Goal: Communication & Community: Participate in discussion

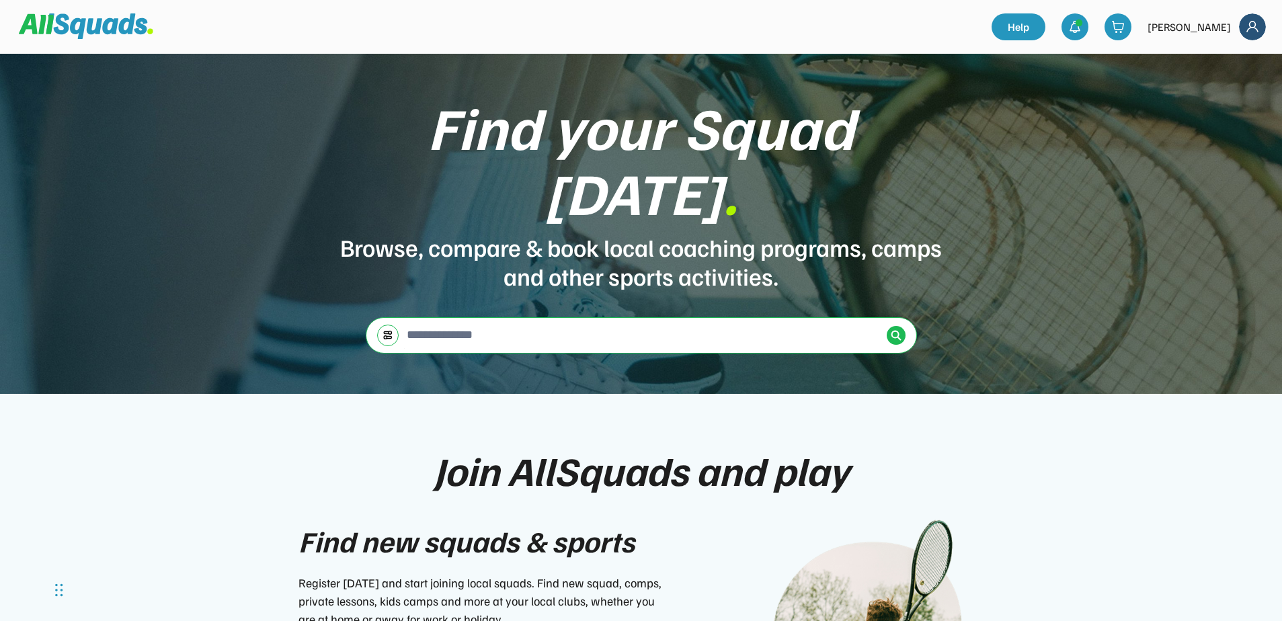
click at [1264, 28] on img at bounding box center [1252, 26] width 27 height 27
click at [1175, 24] on div "[PERSON_NAME]" at bounding box center [1188, 27] width 83 height 16
click at [1124, 28] on img at bounding box center [1117, 26] width 13 height 13
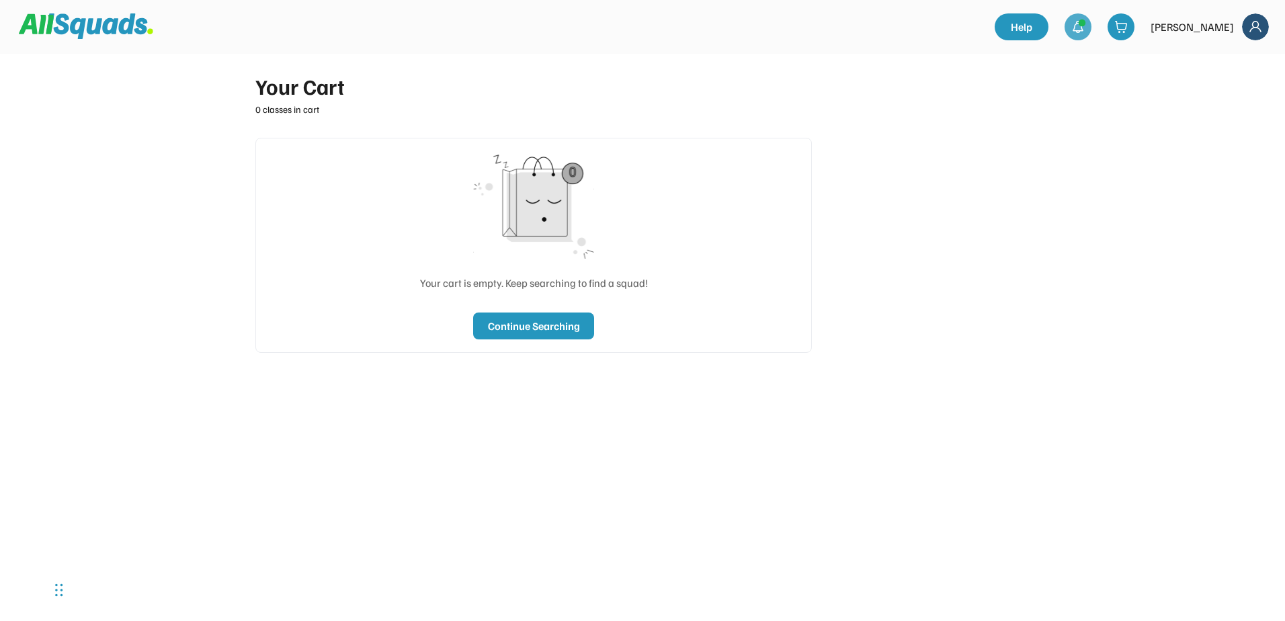
click at [1085, 28] on img at bounding box center [1077, 26] width 13 height 13
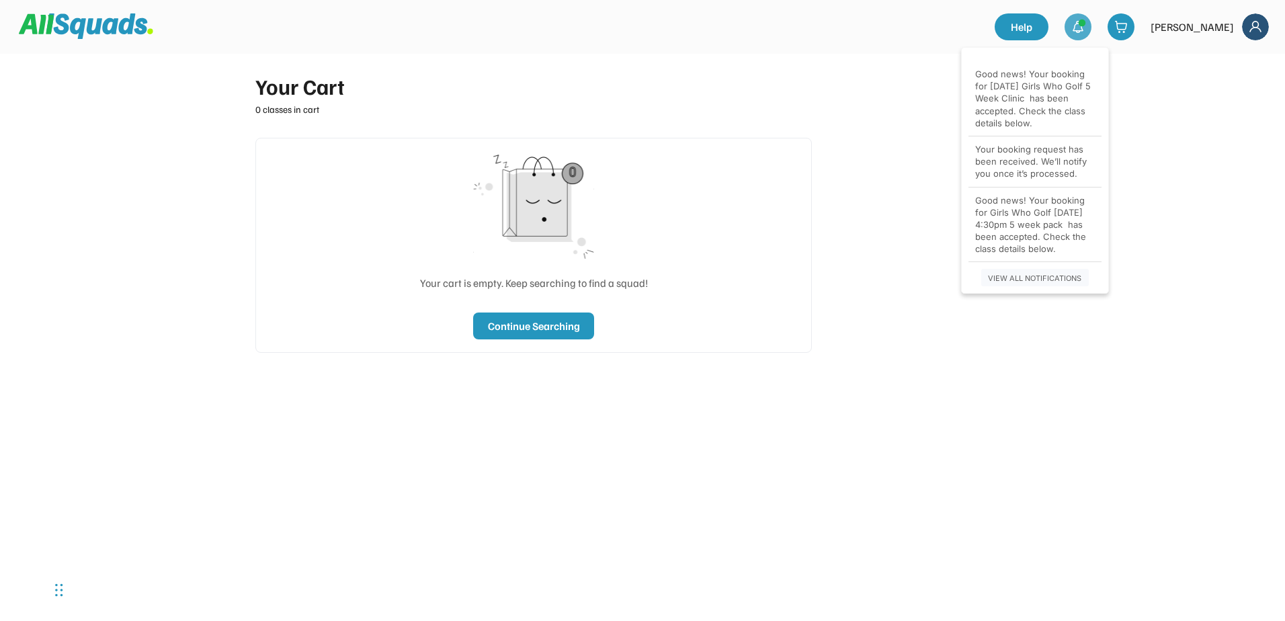
click at [1023, 99] on div "Good news! Your booking for [DATE] Girls Who Golf 5 Week Clinic has been accept…" at bounding box center [1035, 98] width 120 height 61
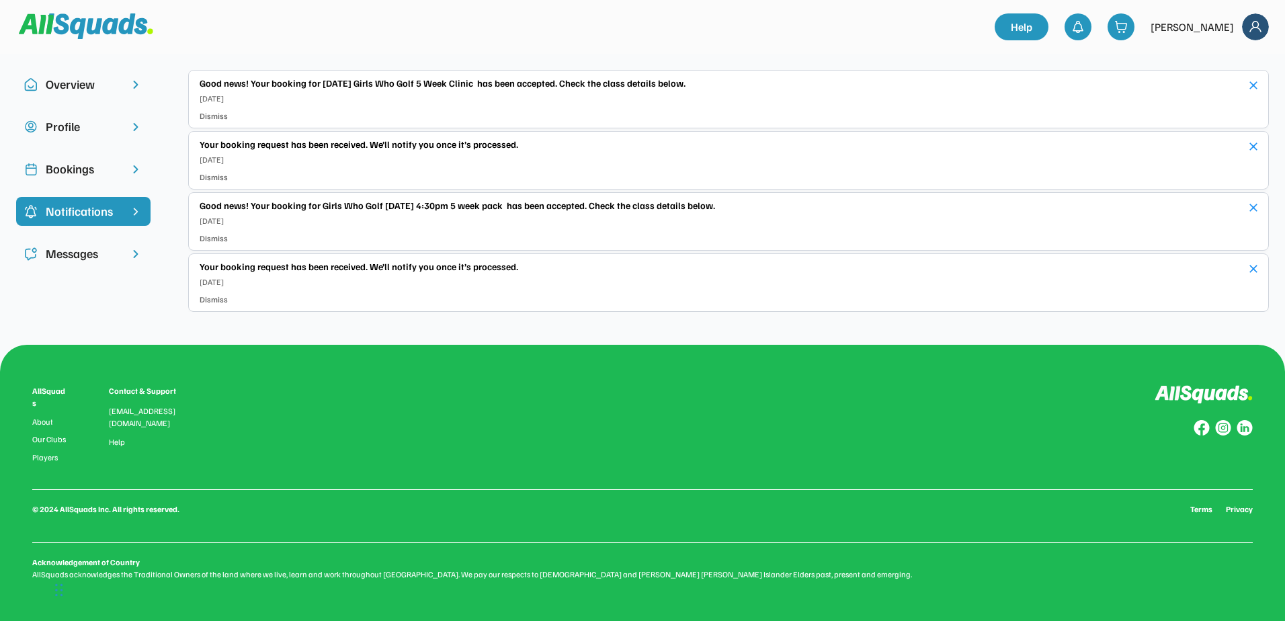
click at [52, 250] on div "Messages" at bounding box center [83, 254] width 75 height 18
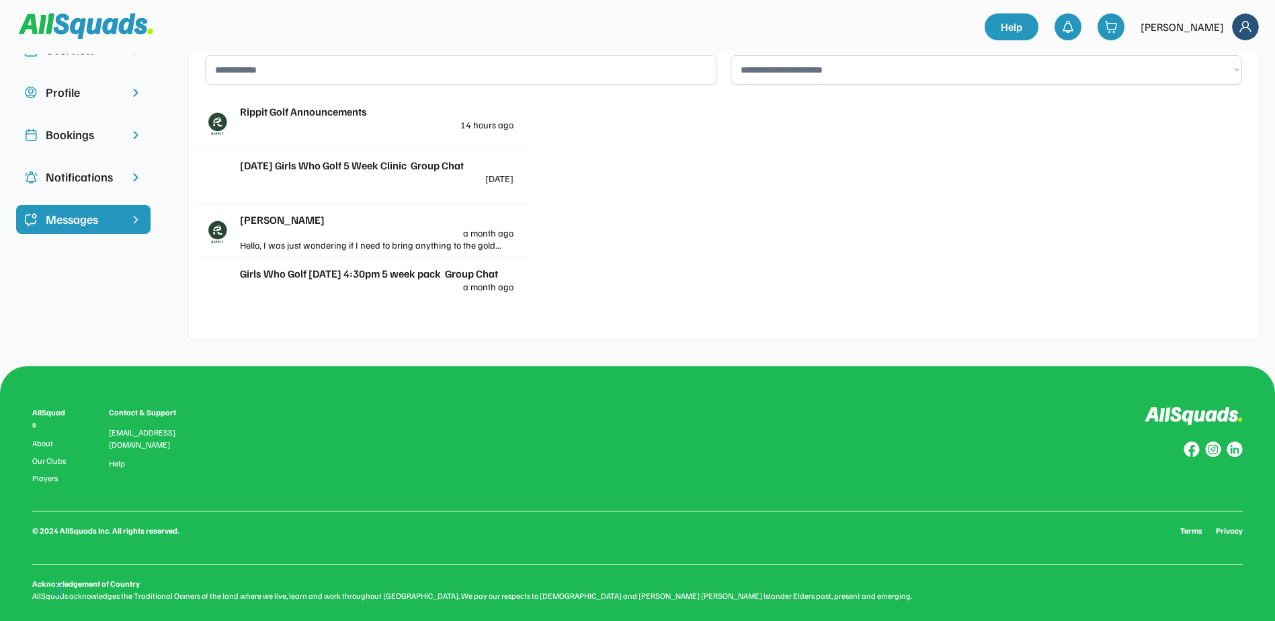
scroll to position [48, 0]
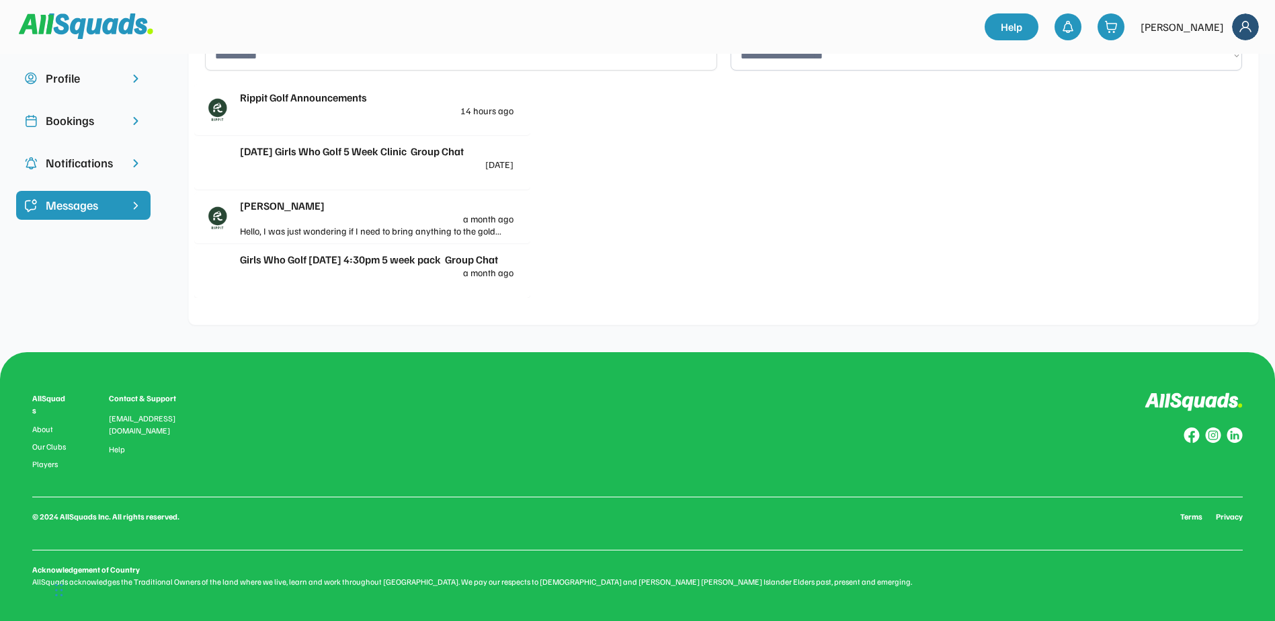
click at [409, 148] on div "Thursday Girls Who Golf 5 Week Clinic Group Chat" at bounding box center [377, 151] width 274 height 16
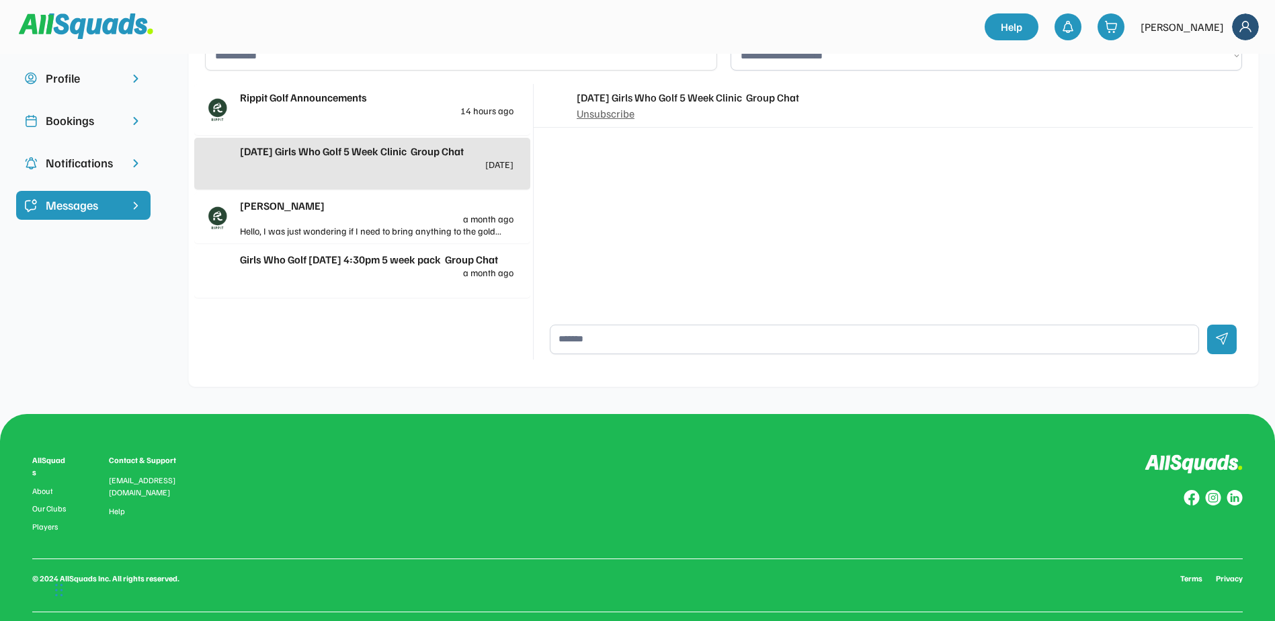
click at [675, 331] on textarea at bounding box center [874, 340] width 649 height 30
type textarea "**********"
click at [1225, 340] on div at bounding box center [1222, 340] width 30 height 30
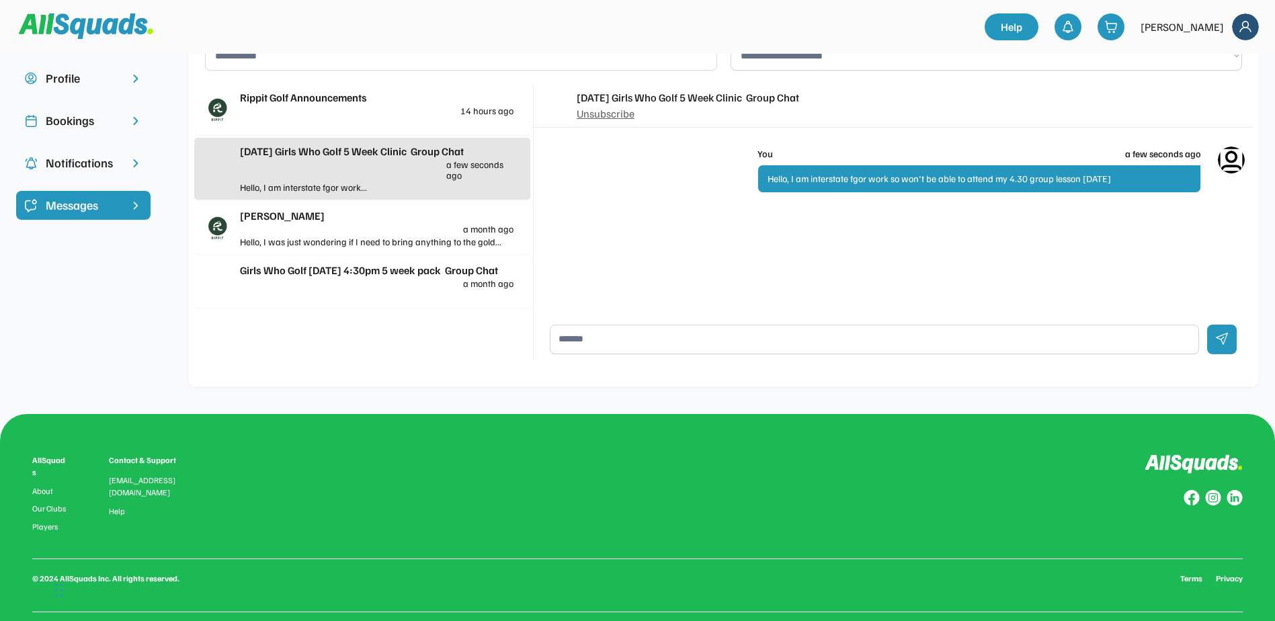
click at [1247, 28] on img at bounding box center [1245, 26] width 27 height 27
click at [65, 124] on div "Bookings" at bounding box center [83, 121] width 75 height 18
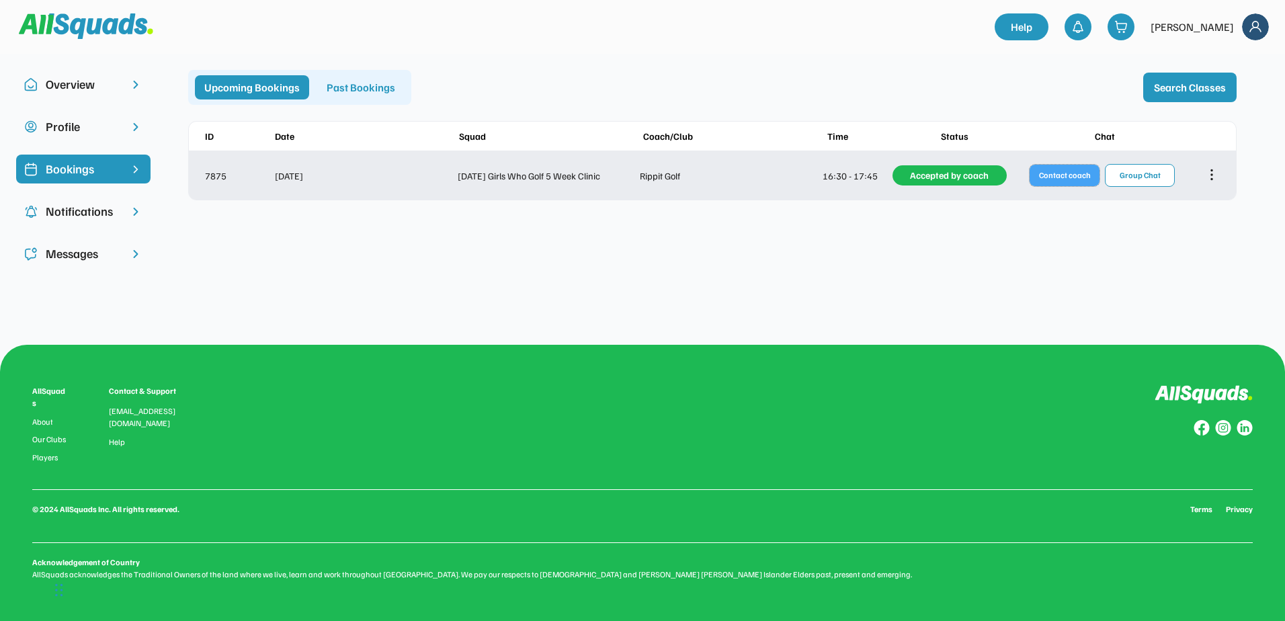
click at [1049, 170] on button "Contact coach" at bounding box center [1065, 176] width 70 height 22
